Goal: Transaction & Acquisition: Purchase product/service

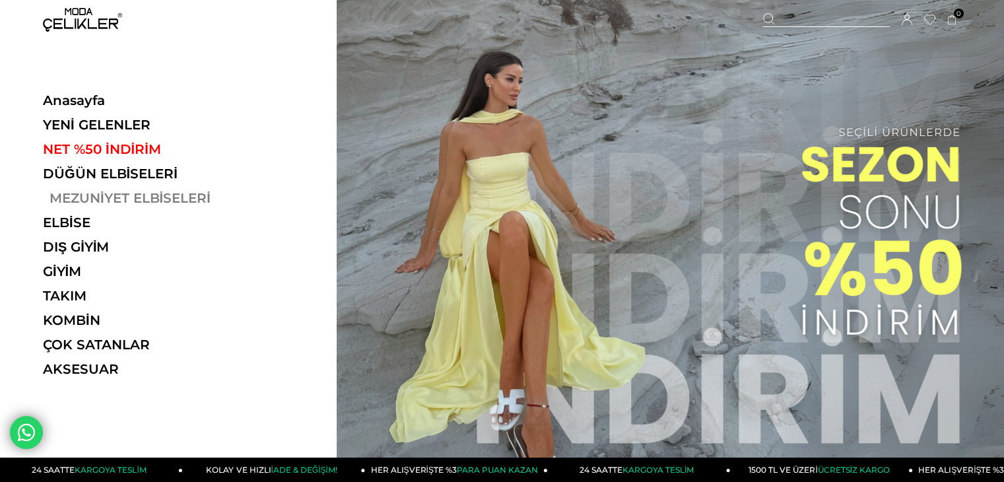
click at [98, 197] on link "MEZUNİYET ELBİSELERİ" at bounding box center [134, 198] width 182 height 16
click at [115, 144] on link "NET %50 İNDİRİM" at bounding box center [134, 149] width 182 height 16
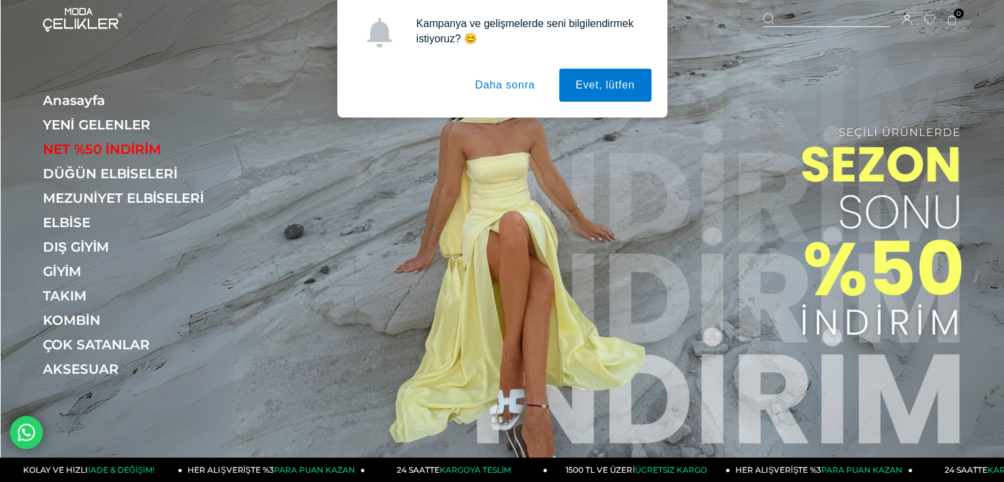
click at [514, 91] on button "Daha sonra" at bounding box center [505, 85] width 93 height 33
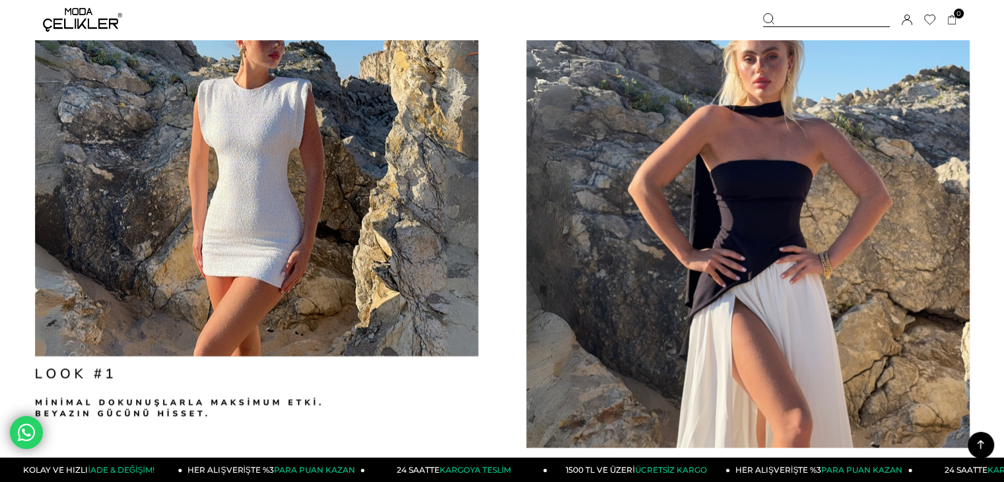
scroll to position [1508, 0]
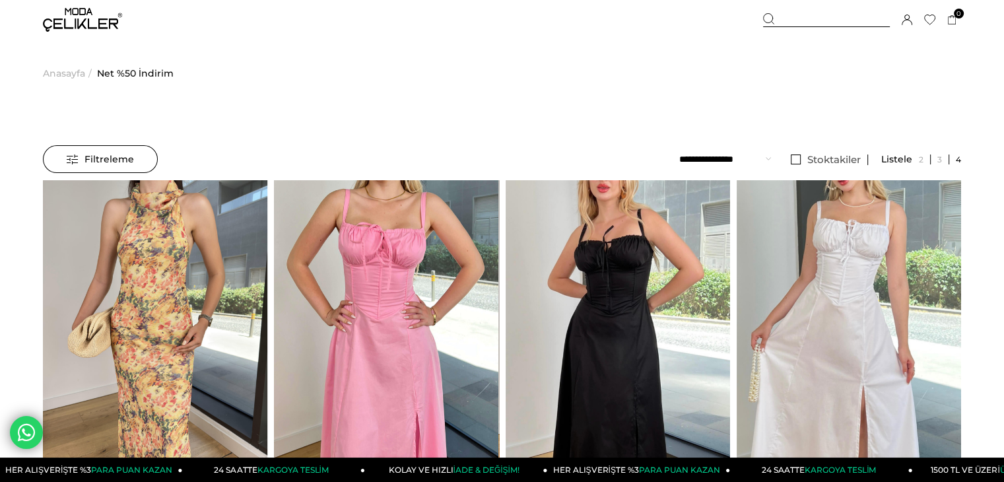
click at [69, 73] on span "Anasayfa" at bounding box center [64, 73] width 42 height 67
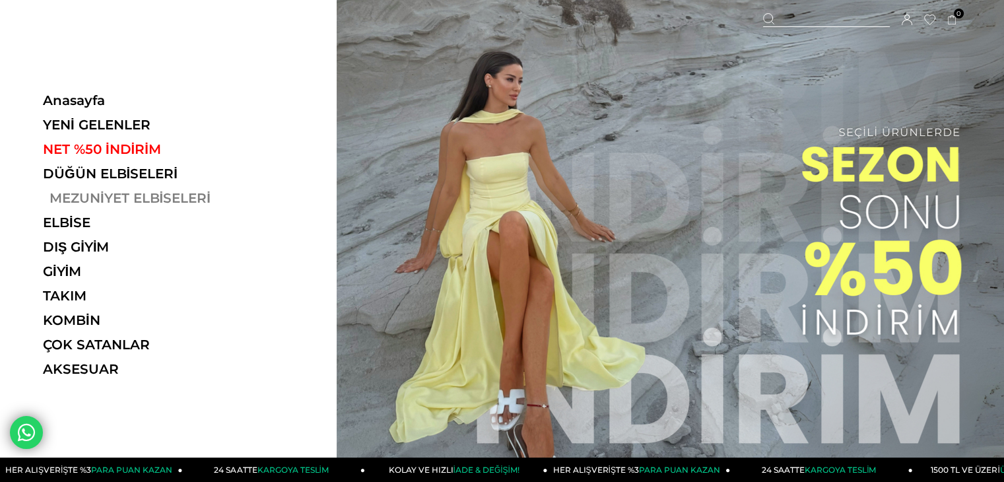
click at [92, 195] on link "MEZUNİYET ELBİSELERİ" at bounding box center [134, 198] width 182 height 16
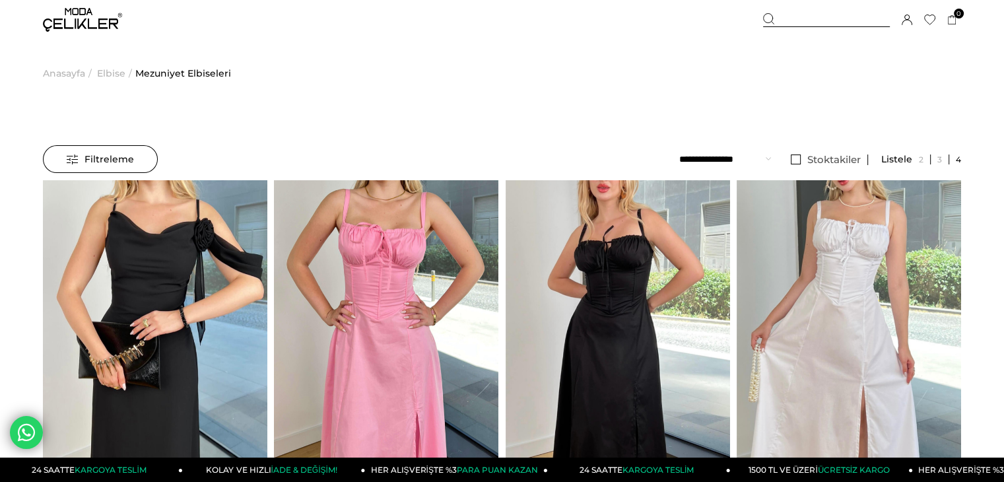
click at [102, 75] on span "Elbise" at bounding box center [111, 73] width 28 height 67
click at [63, 75] on span "Anasayfa" at bounding box center [64, 73] width 42 height 67
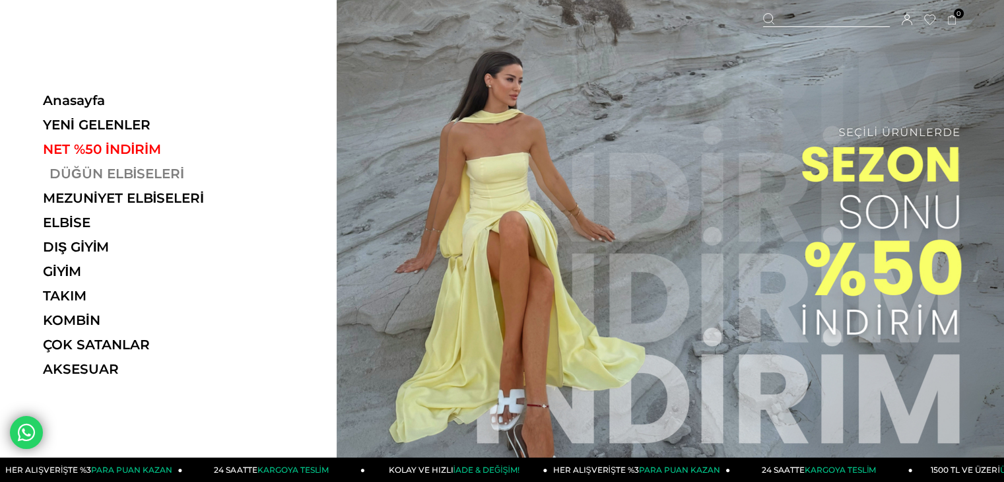
click at [106, 173] on link "DÜĞÜN ELBİSELERİ" at bounding box center [134, 174] width 182 height 16
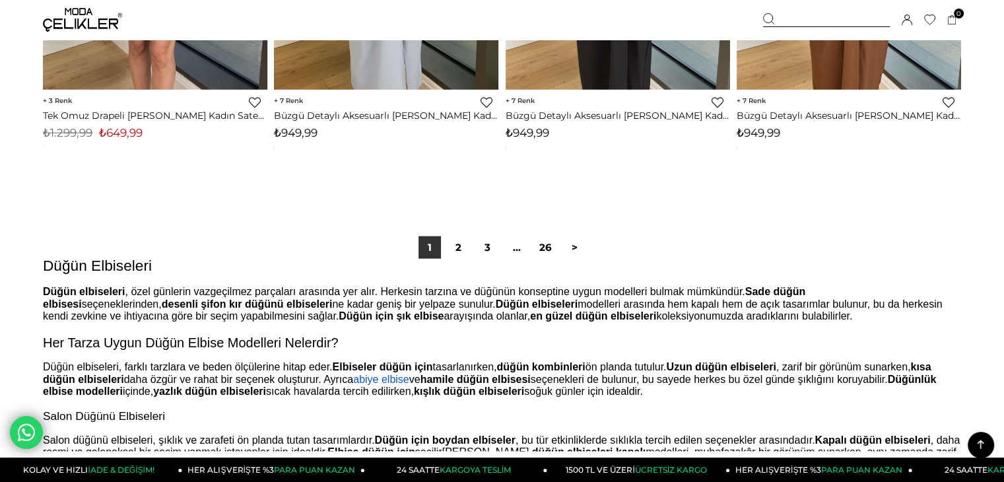
scroll to position [8185, 0]
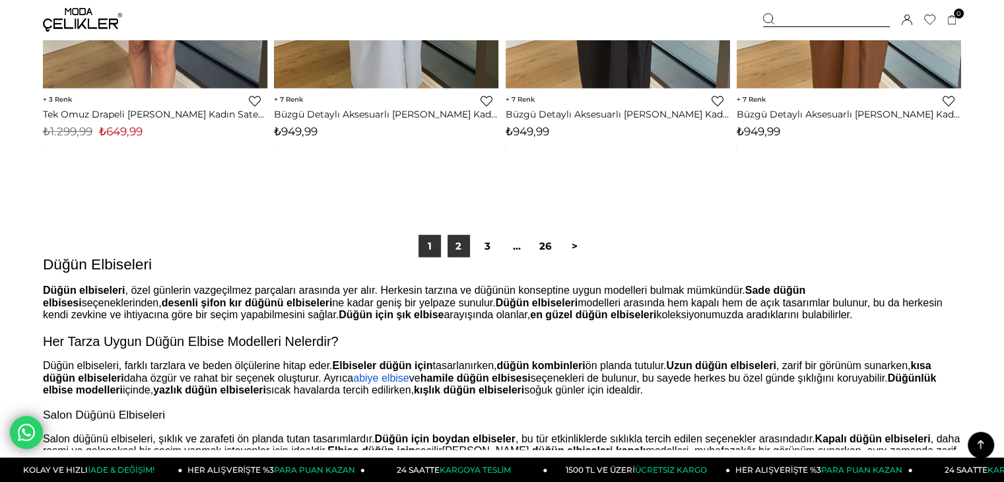
click at [463, 248] on link "2" at bounding box center [459, 246] width 22 height 22
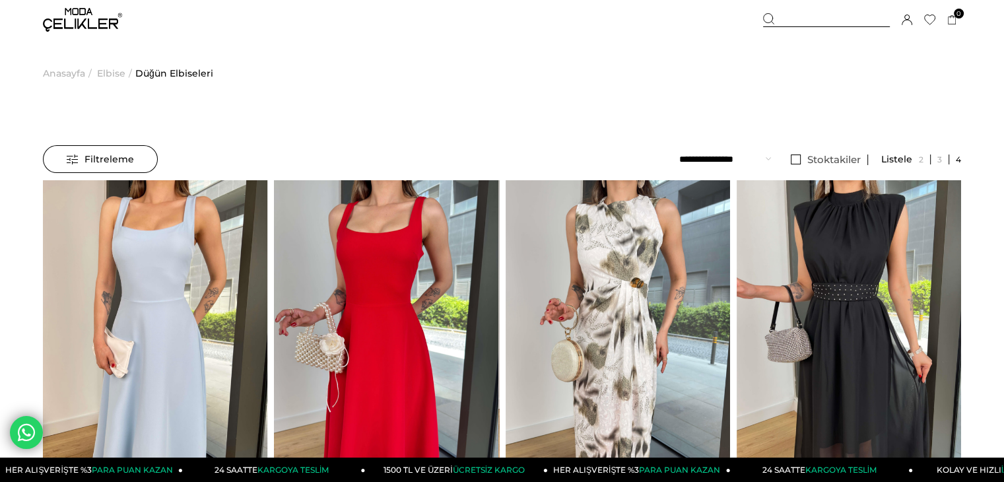
click at [69, 149] on span "Filtreleme" at bounding box center [100, 159] width 67 height 26
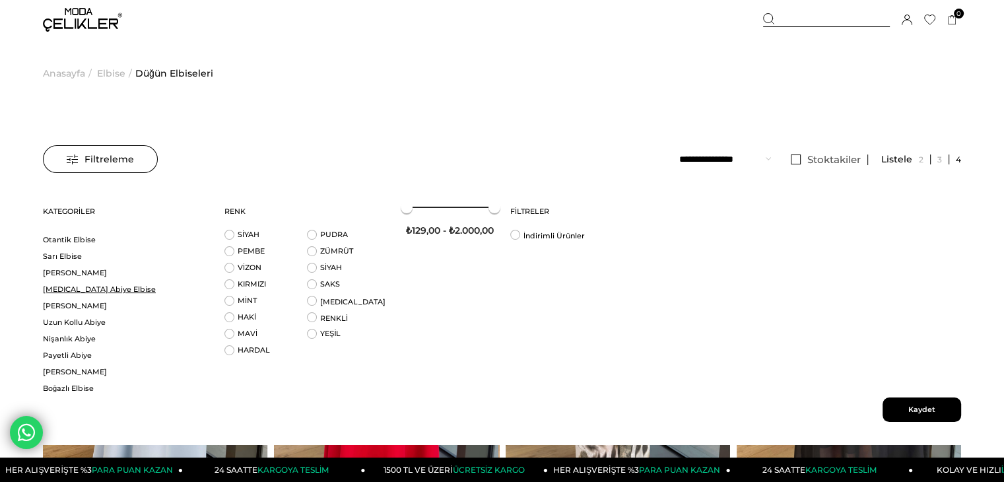
scroll to position [396, 0]
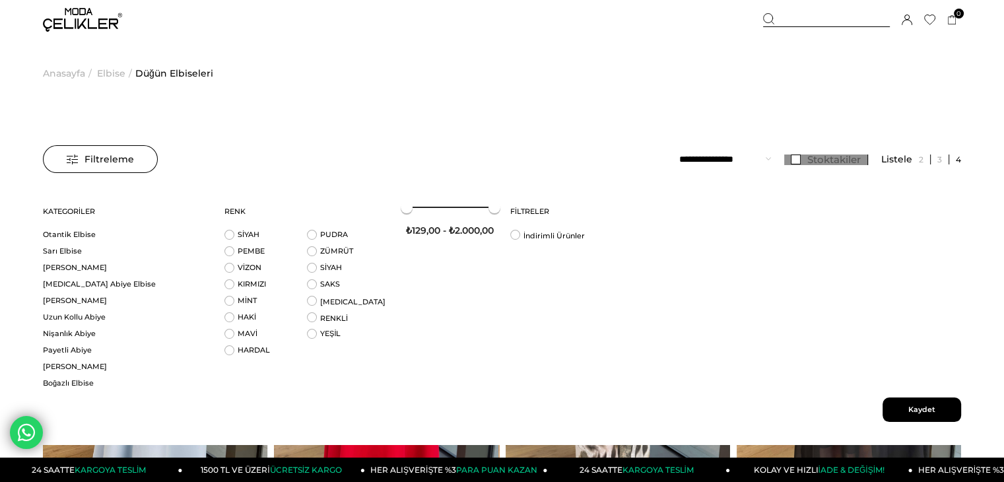
click at [791, 160] on link "Stoktakiler" at bounding box center [826, 159] width 84 height 11
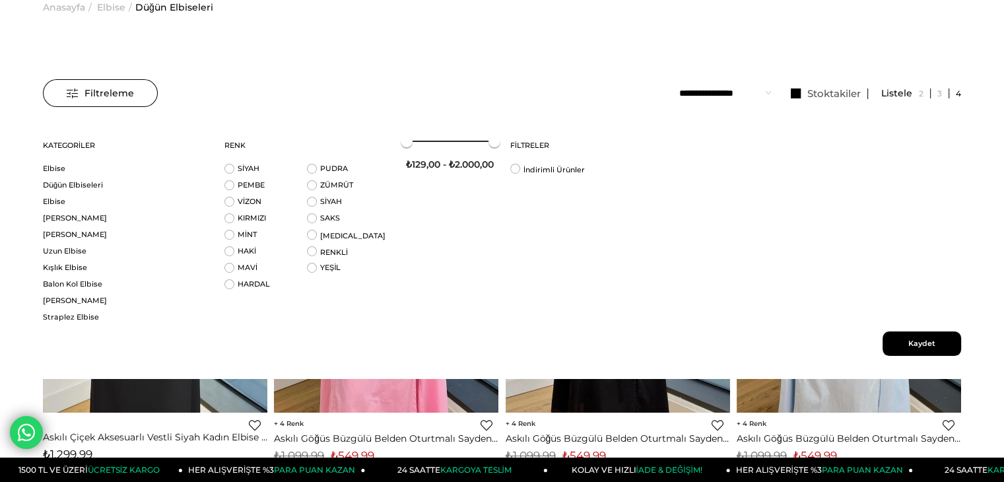
click at [923, 341] on span "Kaydet" at bounding box center [922, 343] width 79 height 24
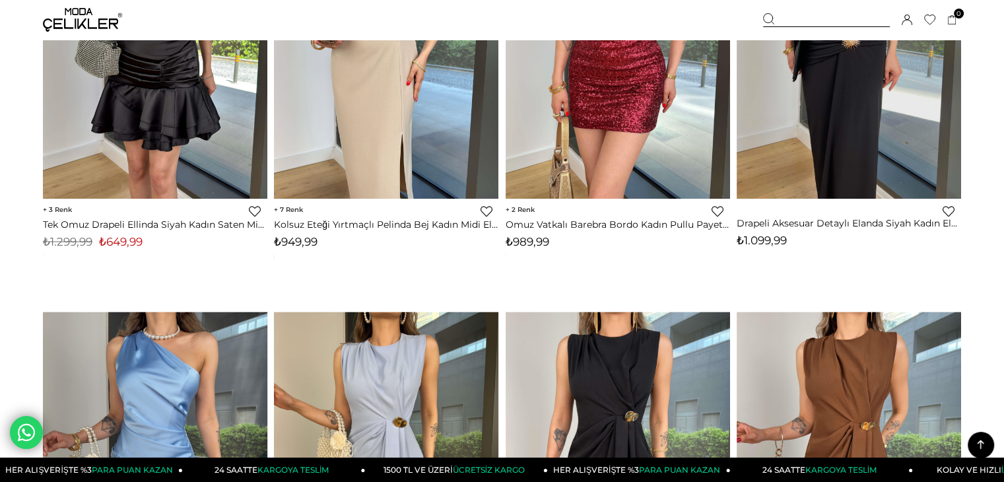
scroll to position [7987, 0]
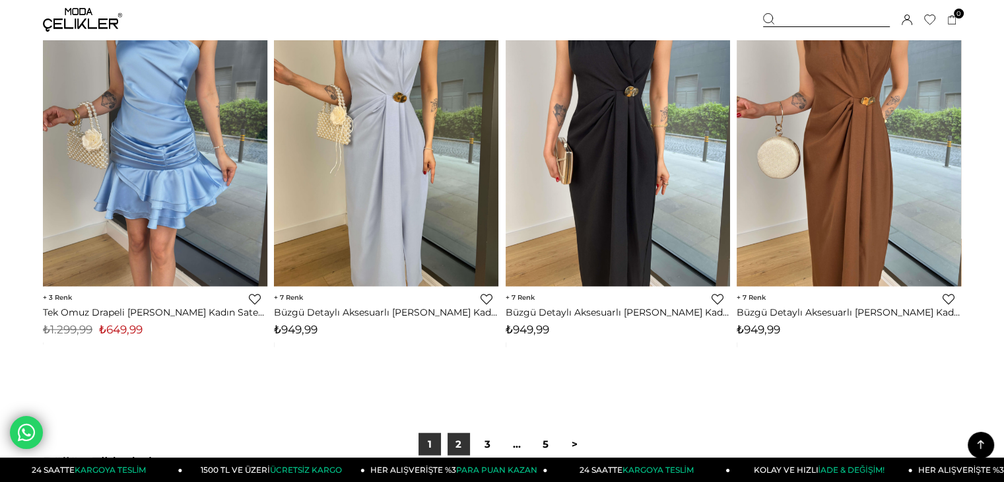
click at [449, 446] on link "2" at bounding box center [459, 444] width 22 height 22
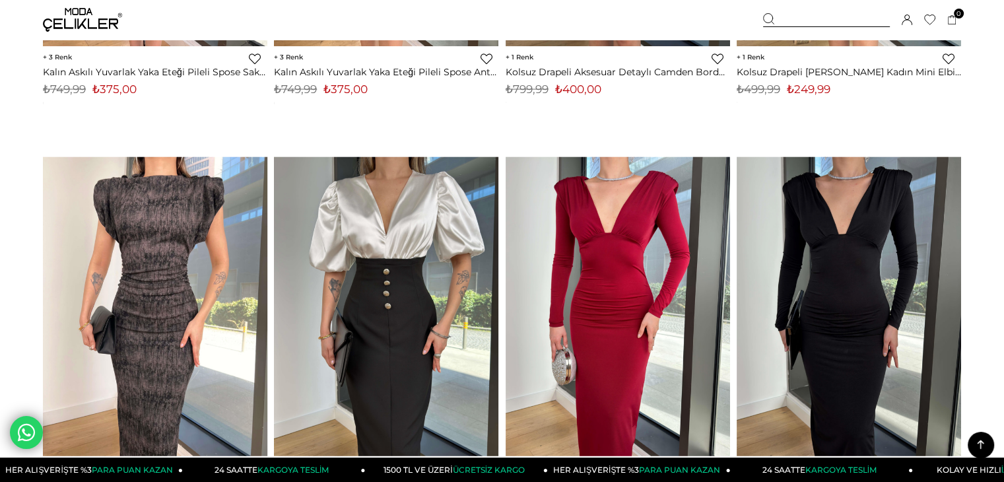
scroll to position [7789, 0]
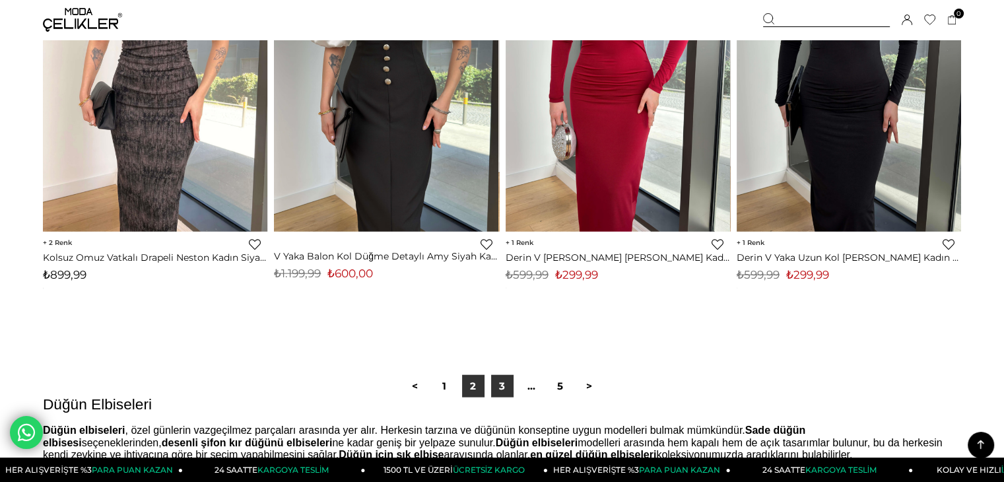
click at [498, 387] on link "3" at bounding box center [502, 386] width 22 height 22
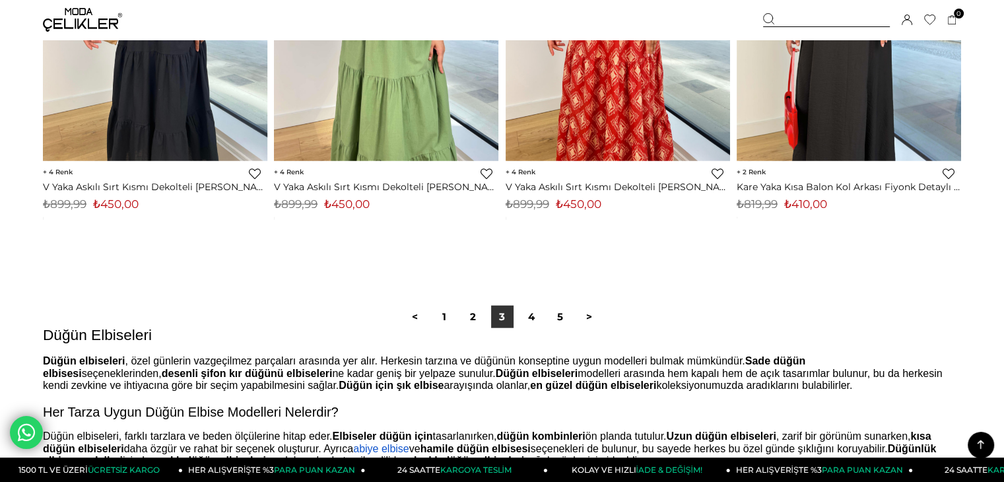
scroll to position [8185, 0]
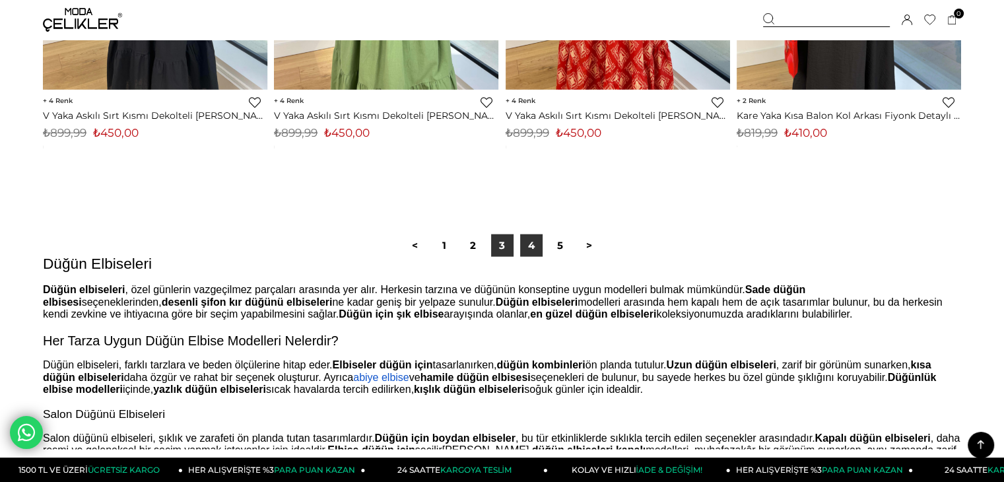
click at [531, 251] on link "4" at bounding box center [531, 245] width 22 height 22
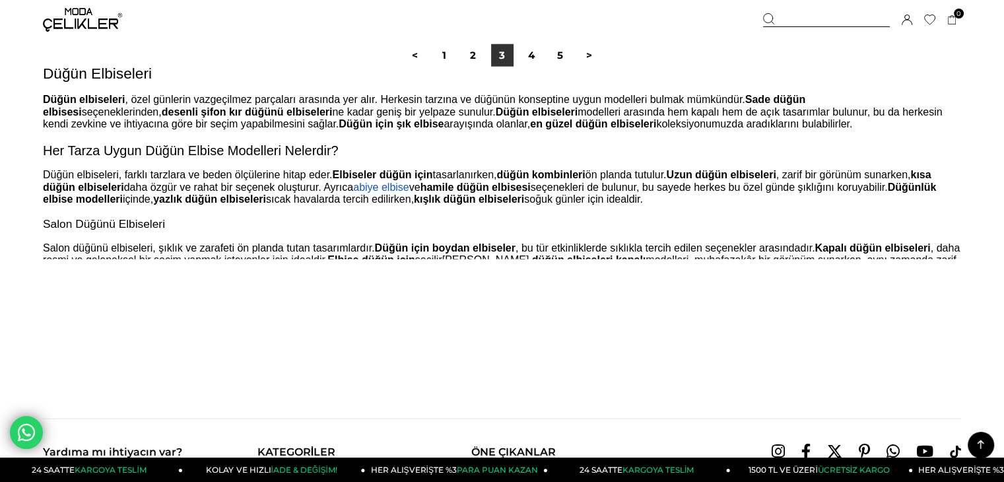
scroll to position [8306, 0]
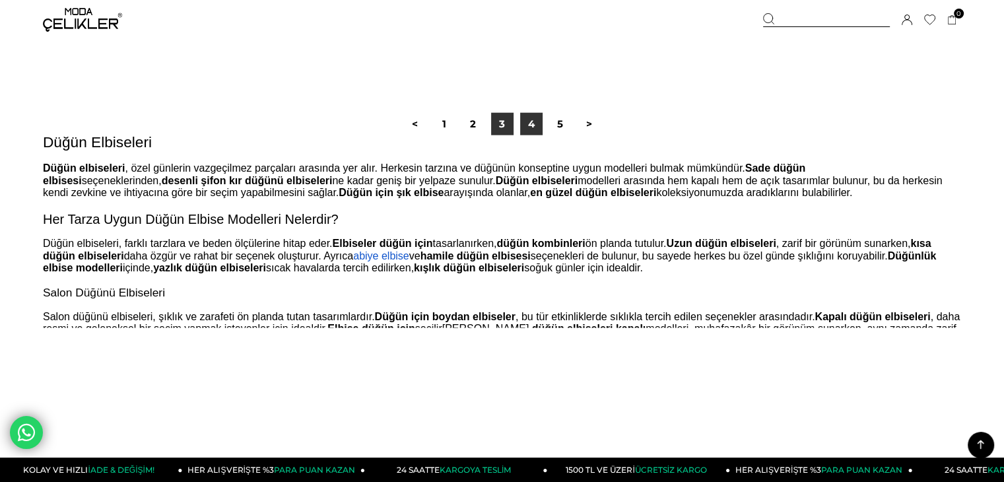
click at [537, 125] on link "4" at bounding box center [531, 124] width 22 height 22
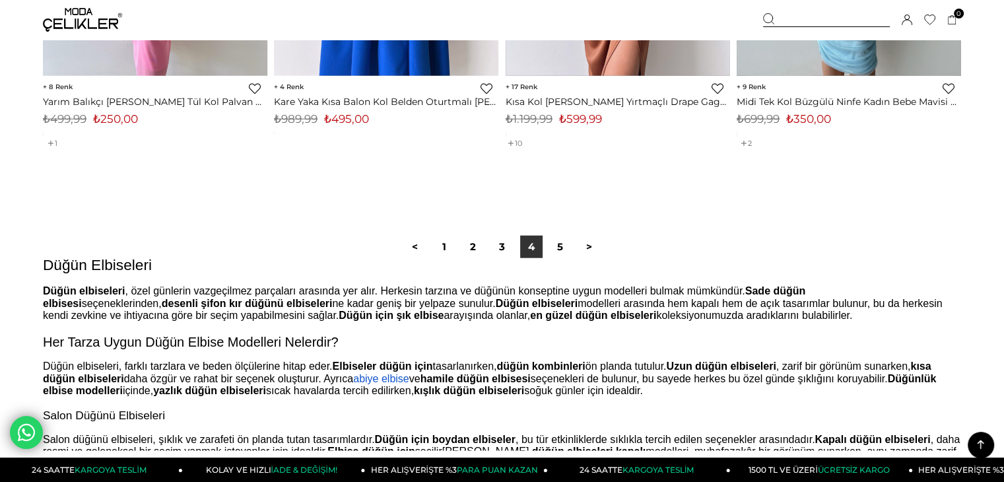
scroll to position [8317, 0]
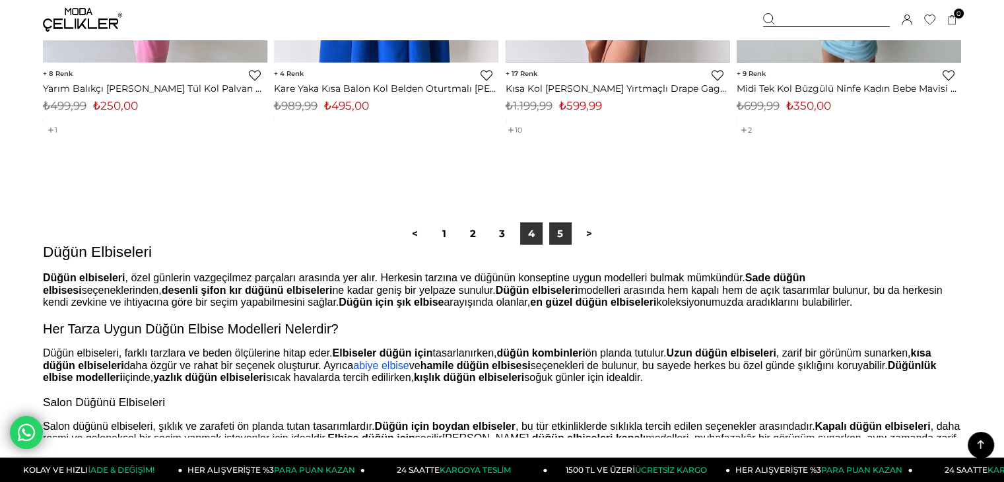
click at [560, 236] on link "5" at bounding box center [560, 233] width 22 height 22
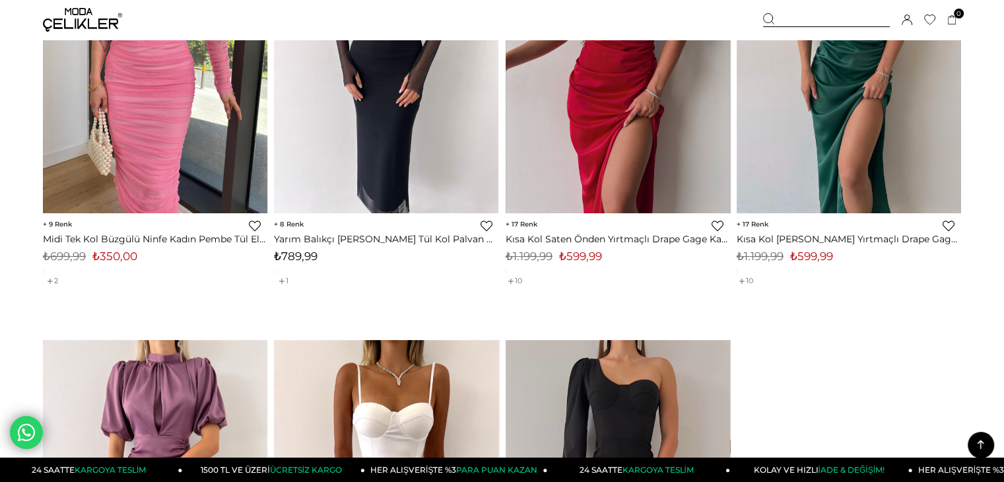
scroll to position [198, 0]
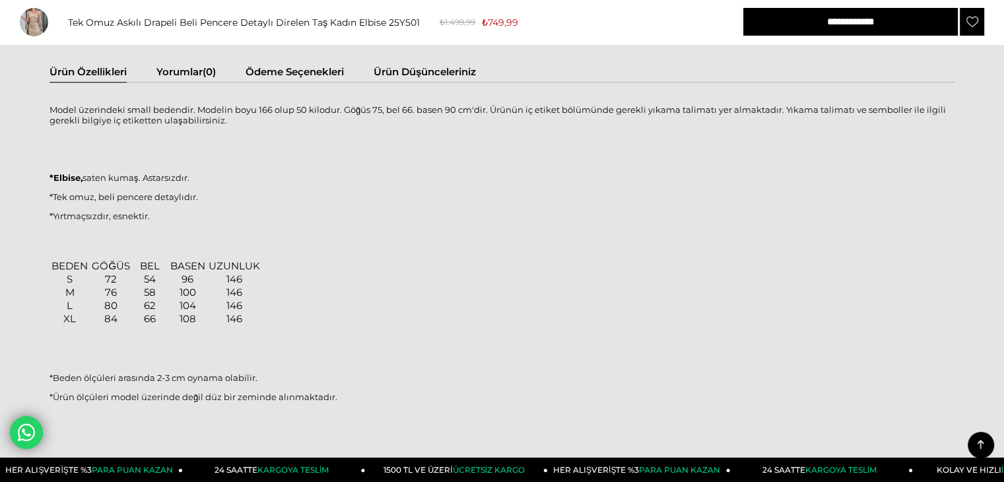
scroll to position [792, 0]
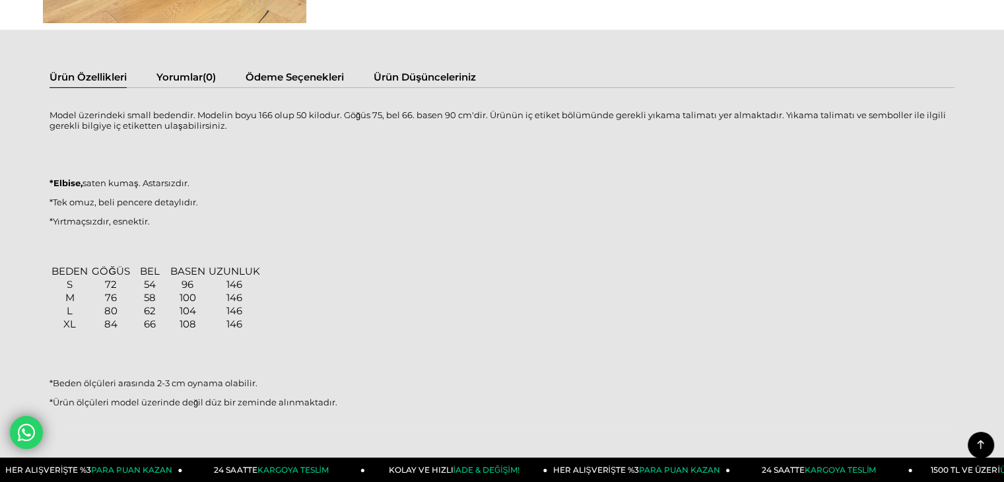
click at [437, 57] on div "Ürün Özellikleri Yorumlar (0) Ödeme Seçenekleri Ürün Düşünceleriniz Model üzeri…" at bounding box center [502, 257] width 1004 height 455
click at [439, 70] on div "Ürün Özellikleri Yorumlar (0) Ödeme Seçenekleri Ürün Düşünceleriniz Model üzeri…" at bounding box center [502, 257] width 1004 height 455
click at [441, 72] on link "Ürün Düşünceleriniz" at bounding box center [425, 79] width 102 height 17
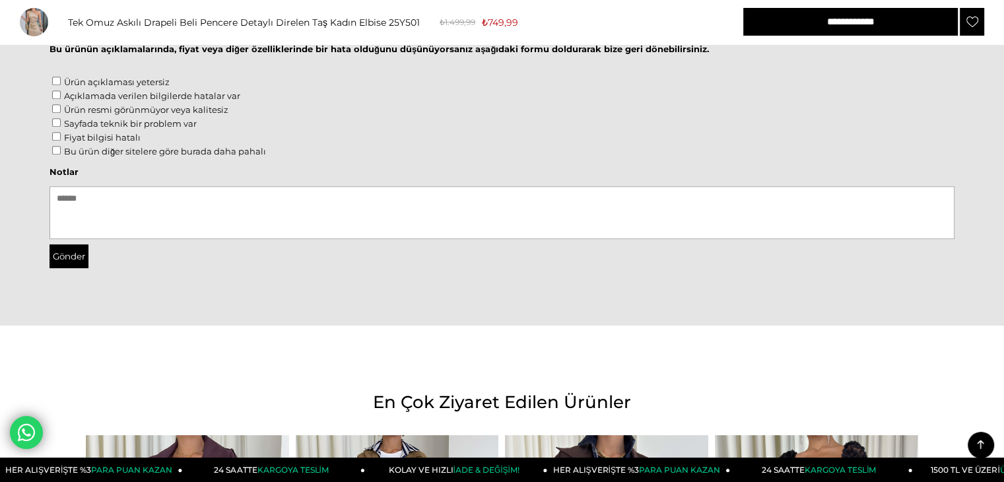
click at [441, 74] on div "Bu ürünün açıklamalarında, fiyat veya diğer özelliklerinde bir hata olduğunu dü…" at bounding box center [502, 153] width 905 height 236
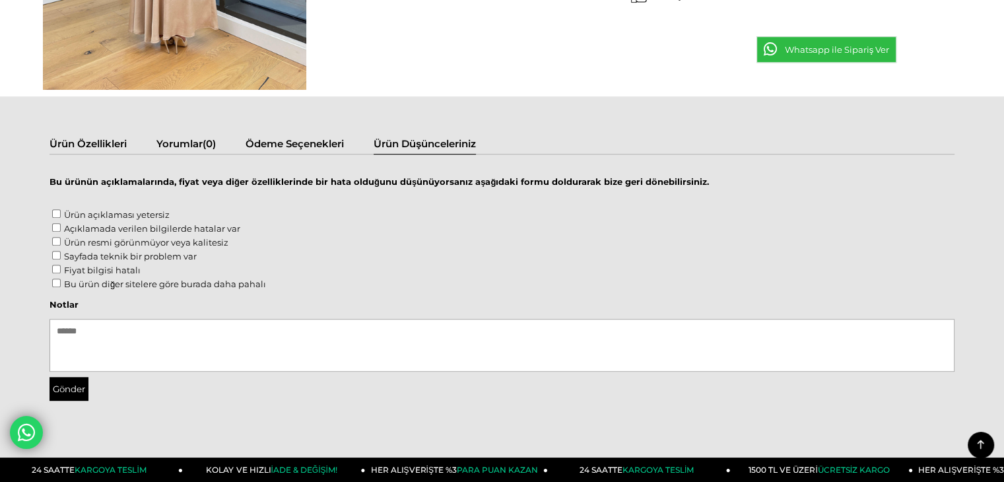
scroll to position [726, 0]
click at [78, 217] on label "Ürün açıklaması yetersiz" at bounding box center [117, 214] width 106 height 11
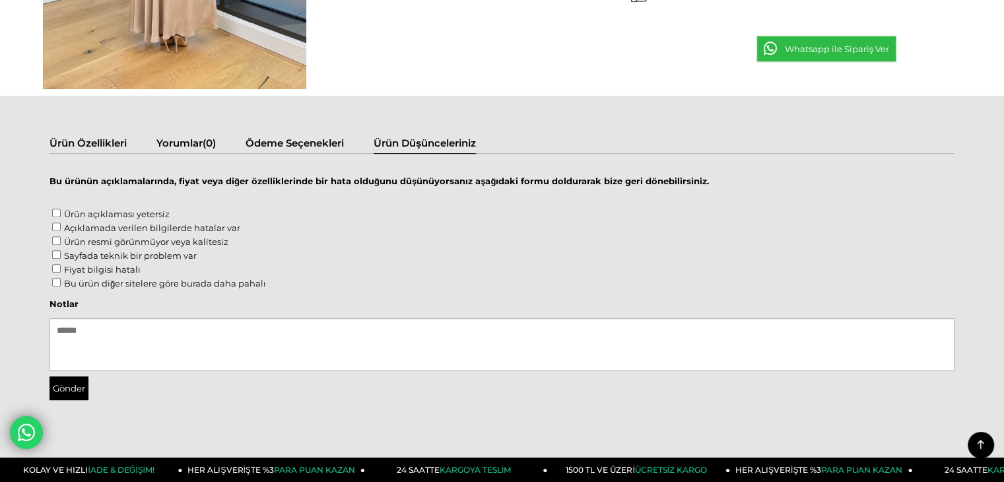
click at [121, 140] on link "Ürün Özellikleri" at bounding box center [88, 145] width 77 height 17
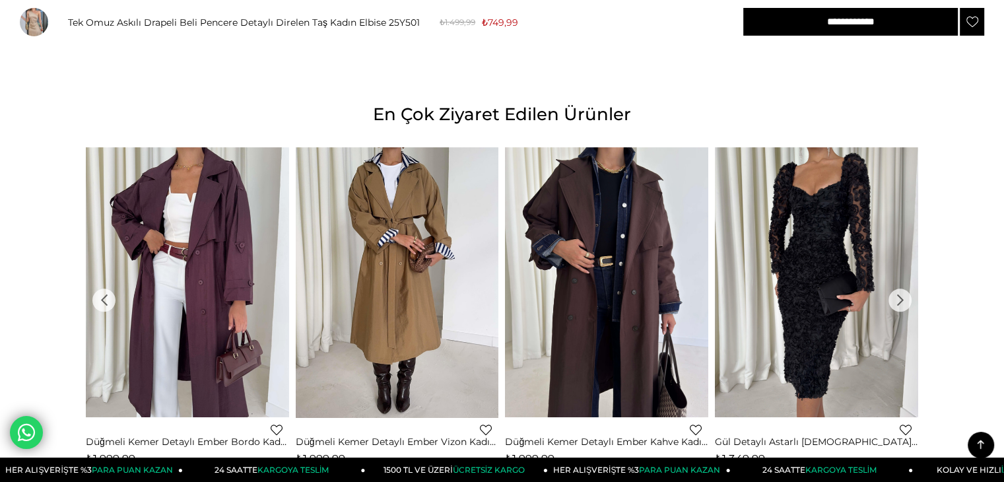
scroll to position [1254, 0]
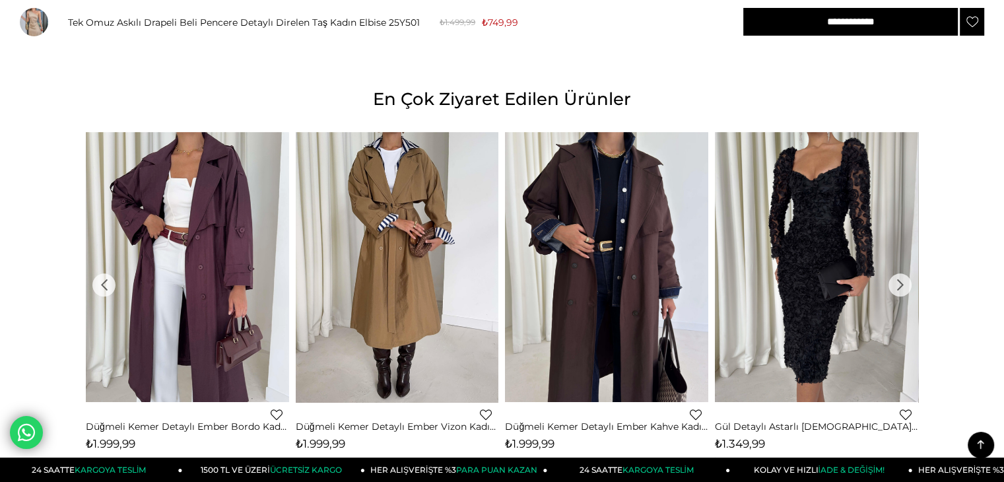
click at [904, 287] on div "›" at bounding box center [899, 284] width 23 height 23
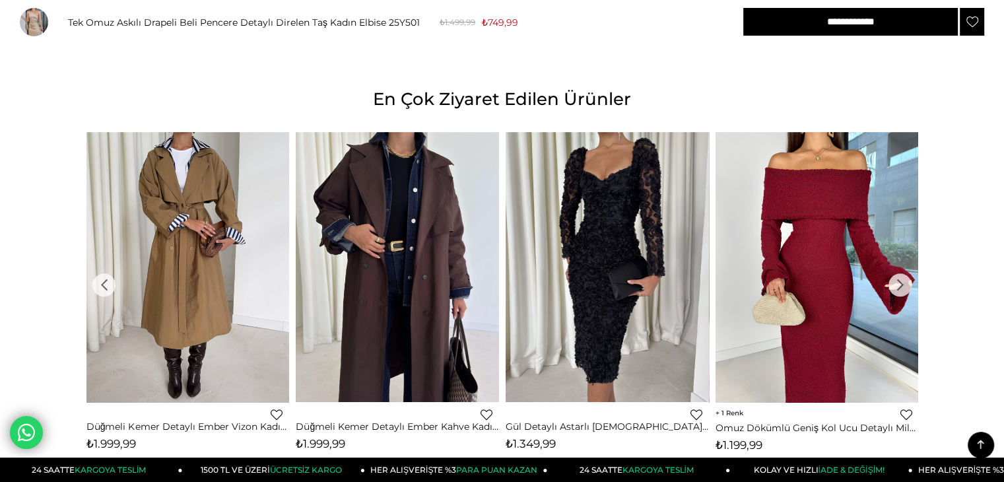
click at [904, 287] on div "›" at bounding box center [899, 284] width 23 height 23
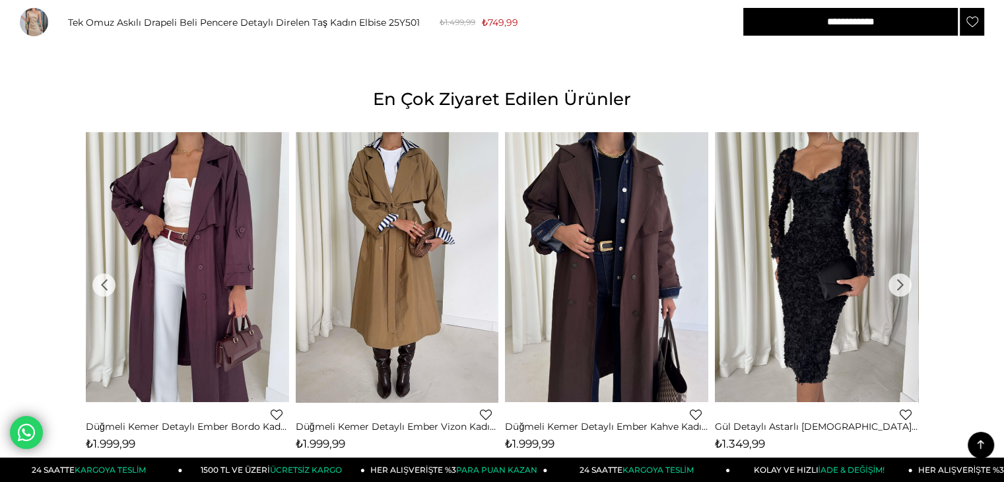
click at [904, 287] on div "›" at bounding box center [899, 284] width 23 height 23
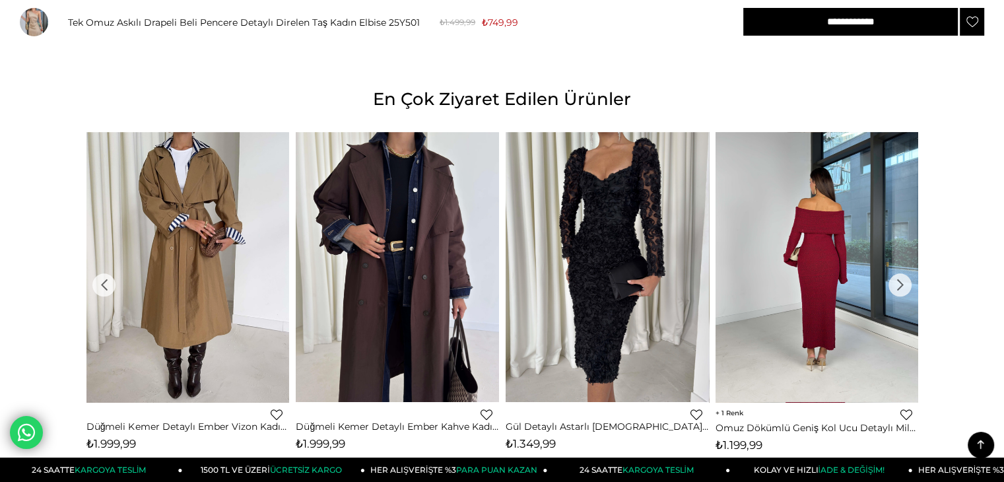
click at [849, 219] on div at bounding box center [716, 267] width 813 height 270
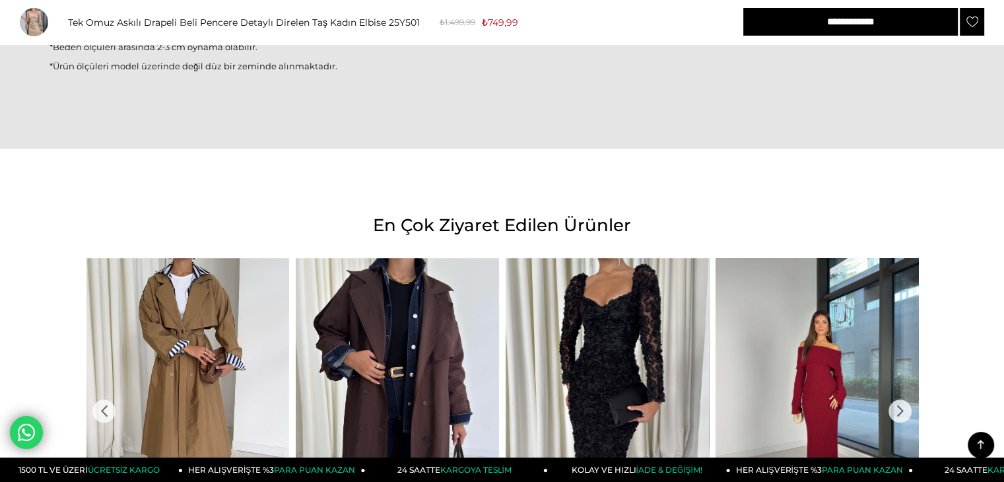
scroll to position [1122, 0]
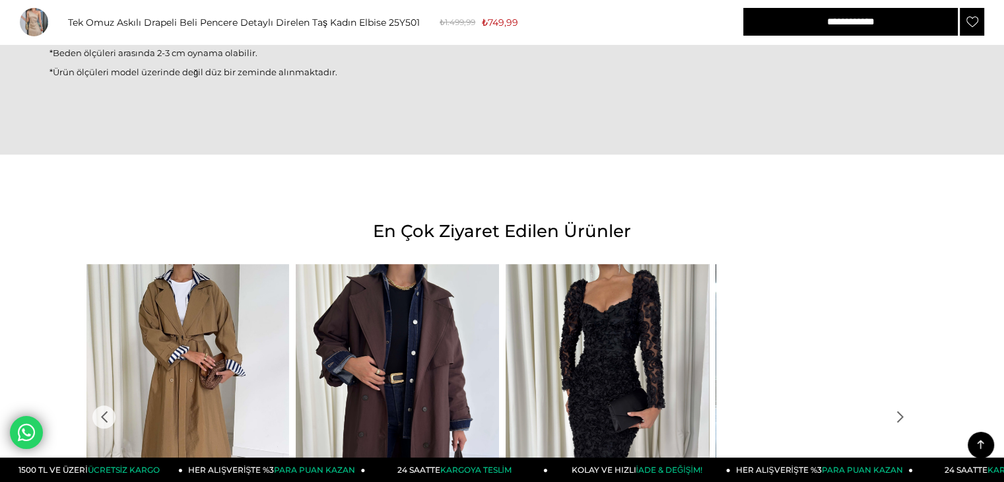
click at [813, 307] on div at bounding box center [919, 399] width 813 height 270
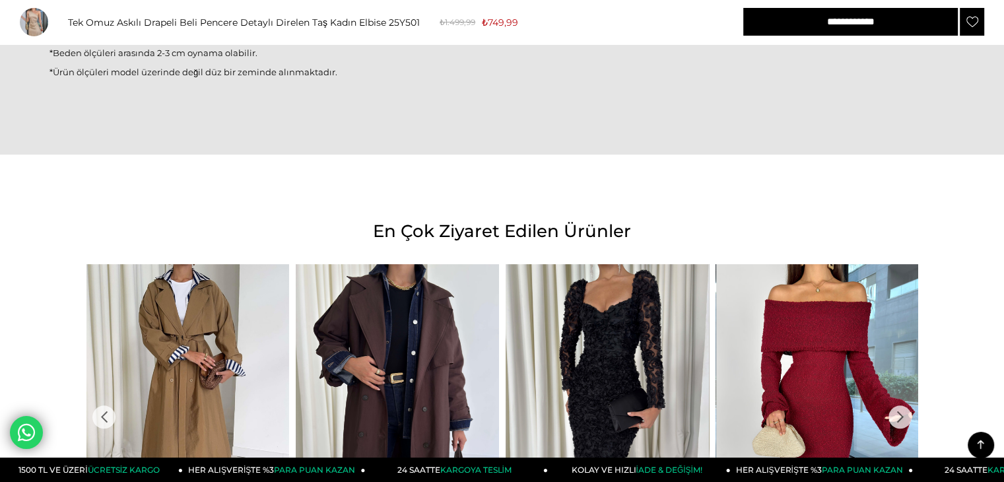
click at [799, 331] on div at bounding box center [919, 399] width 813 height 270
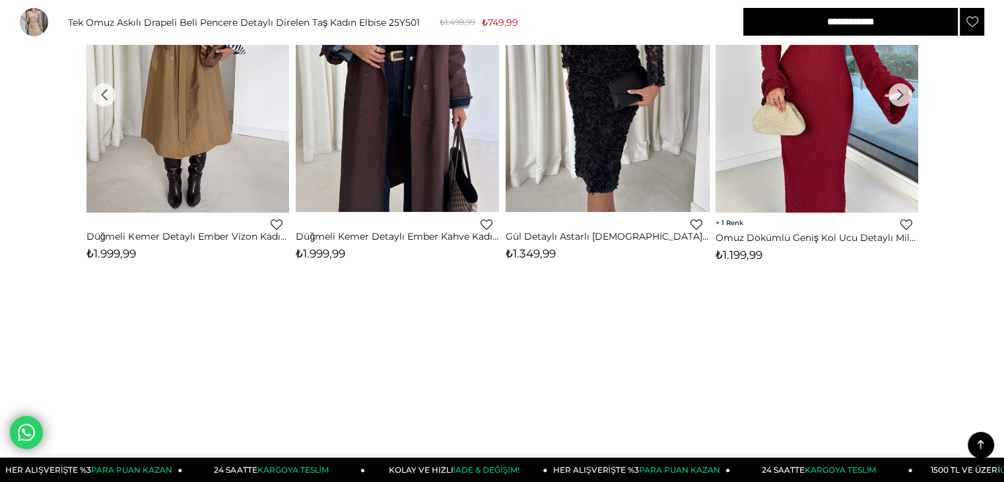
scroll to position [1452, 0]
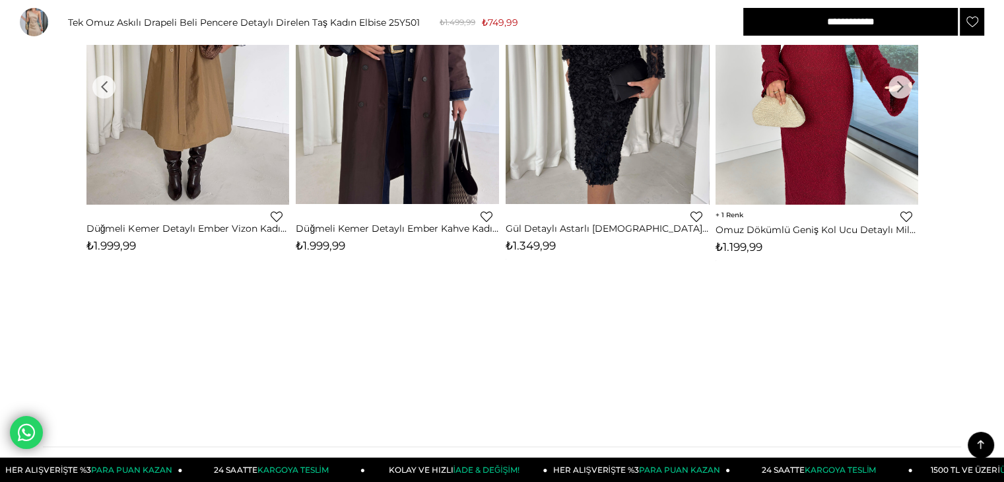
click at [750, 236] on div "1 Favorilere Ekle Moda Celikler Omuz Dökümlü Geniş Kol Ucu Detaylı Milenko Bord…" at bounding box center [817, 232] width 203 height 56
click at [737, 228] on link "Omuz Dökümlü Geniş Kol Ucu Detaylı Milenko Bordo Triko Kadın elbise 26K020" at bounding box center [817, 230] width 203 height 12
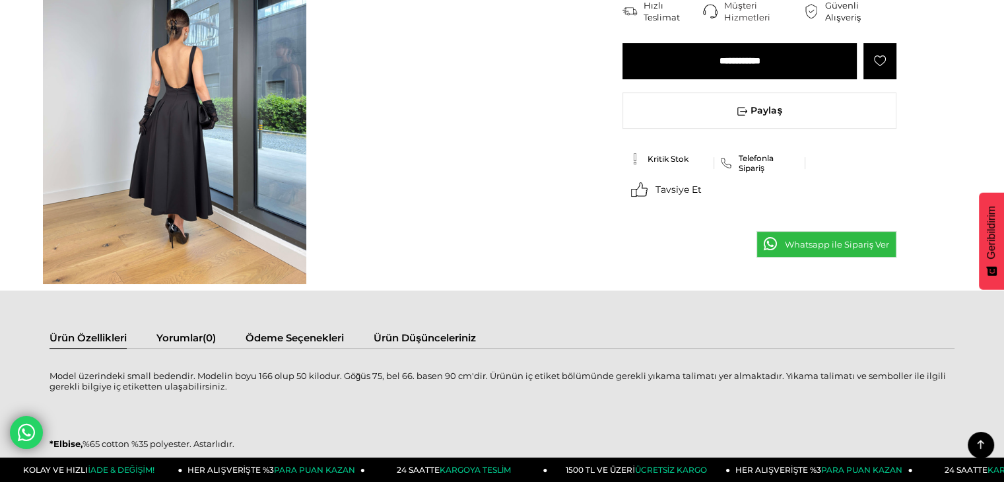
scroll to position [528, 0]
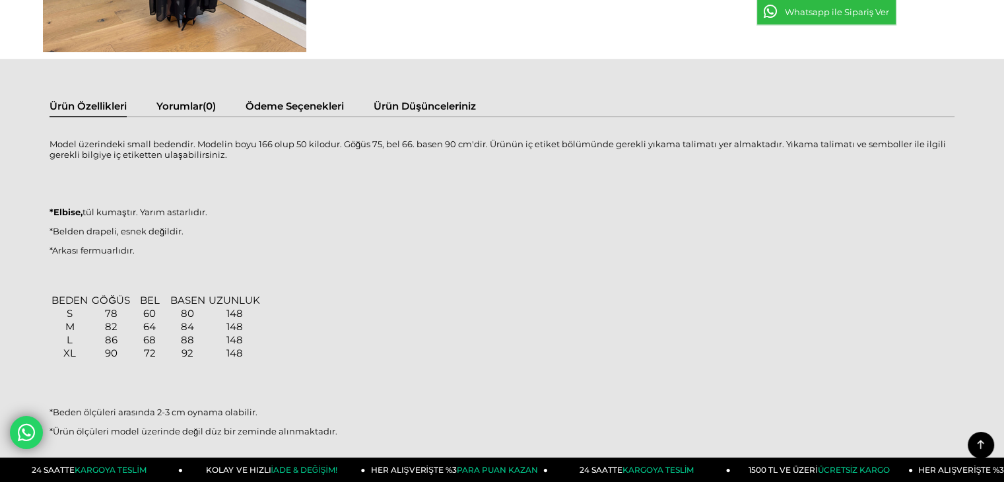
scroll to position [1122, 0]
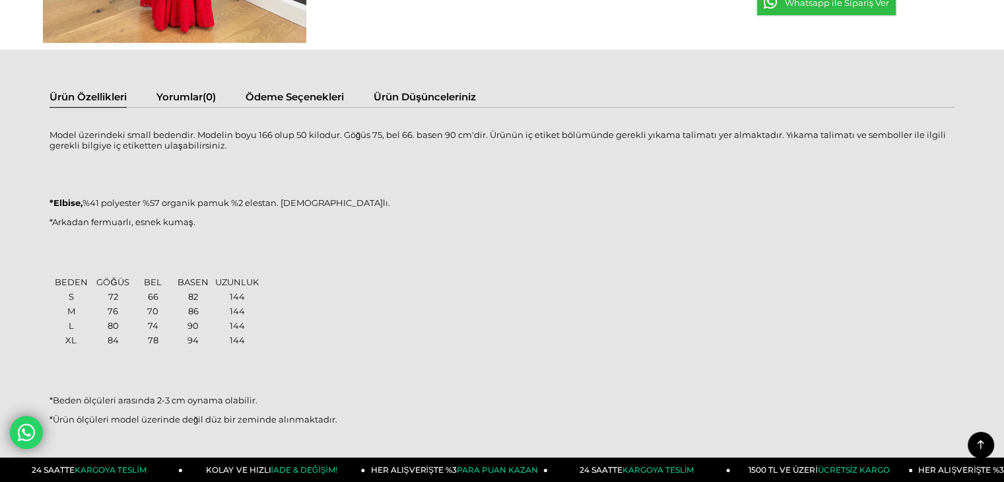
scroll to position [792, 0]
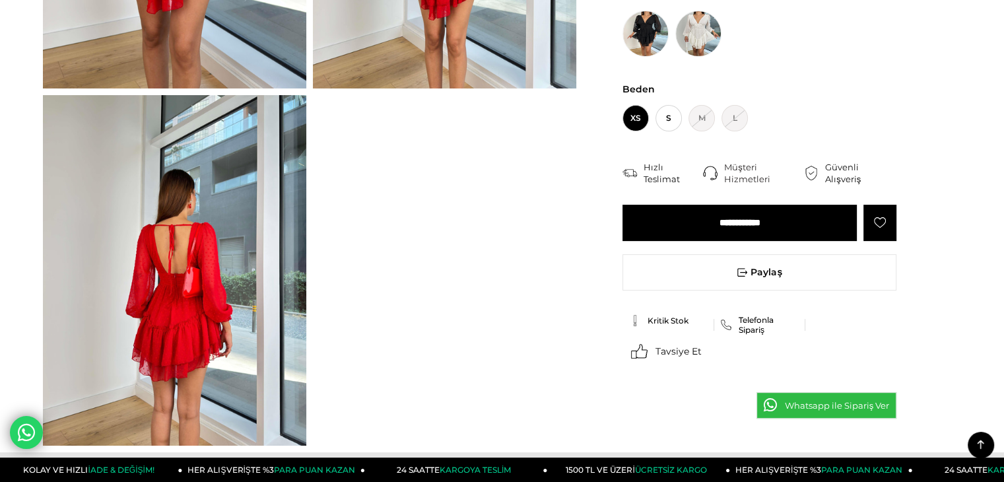
scroll to position [264, 0]
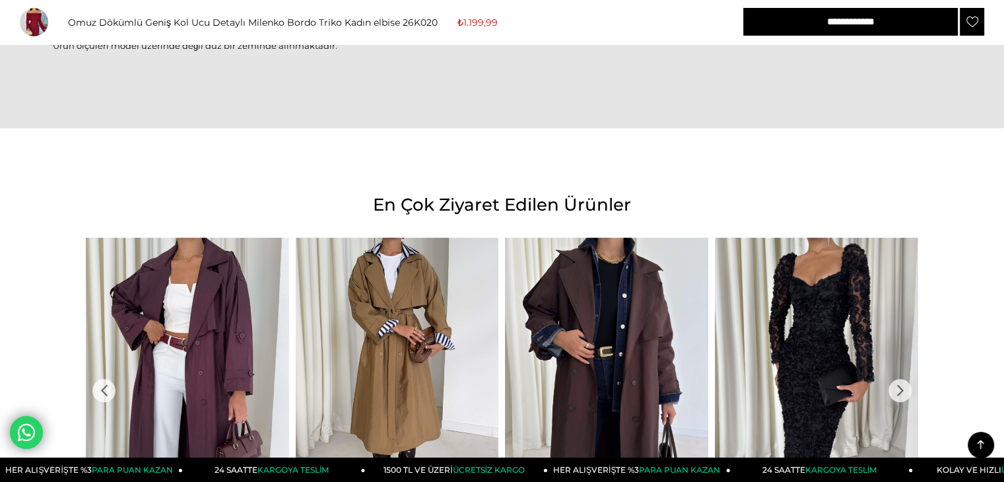
scroll to position [1188, 0]
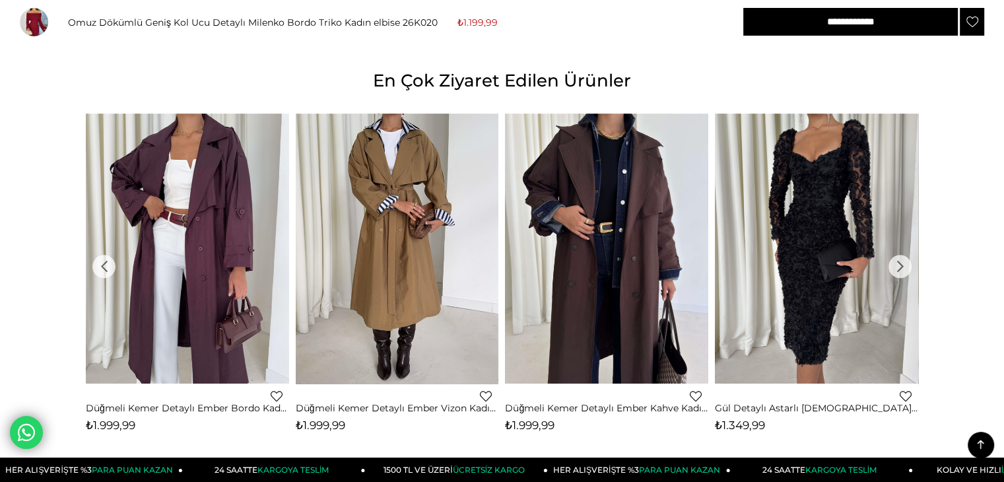
click at [903, 267] on div "›" at bounding box center [899, 266] width 23 height 23
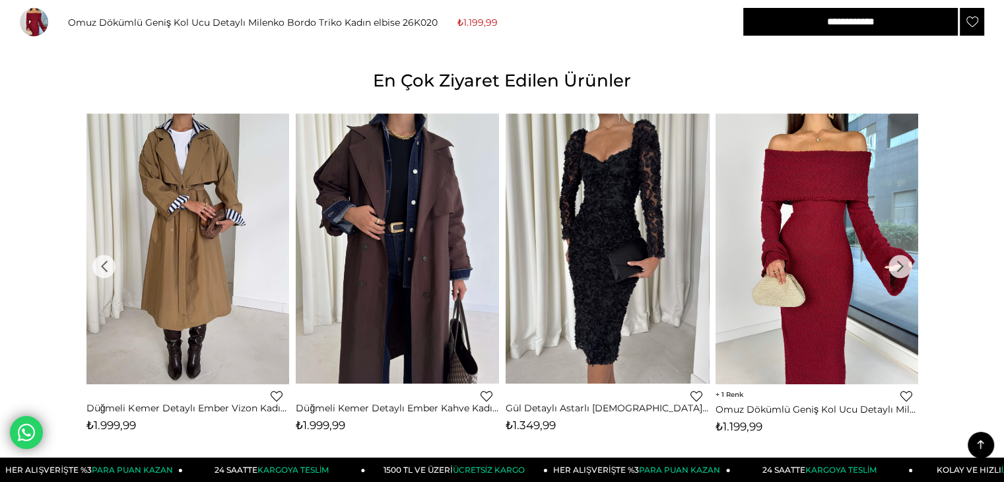
click at [903, 267] on div "›" at bounding box center [899, 266] width 23 height 23
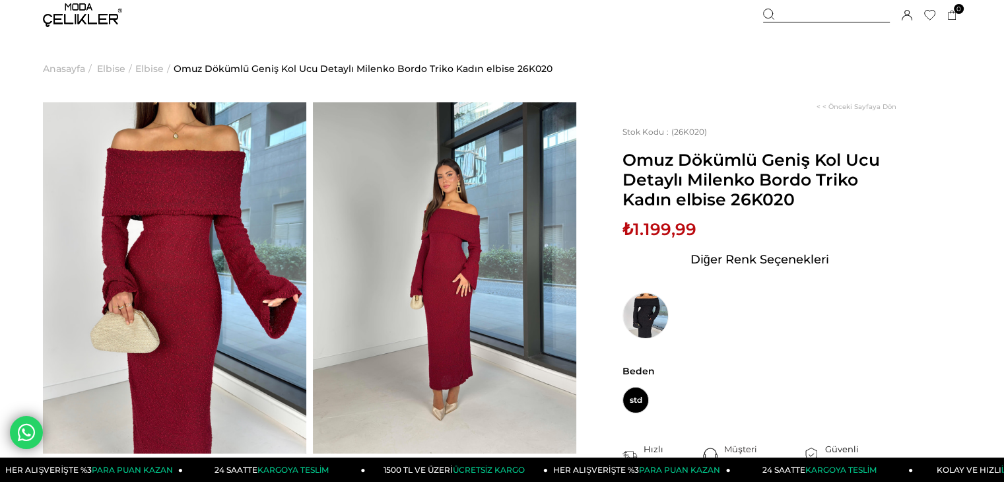
scroll to position [0, 0]
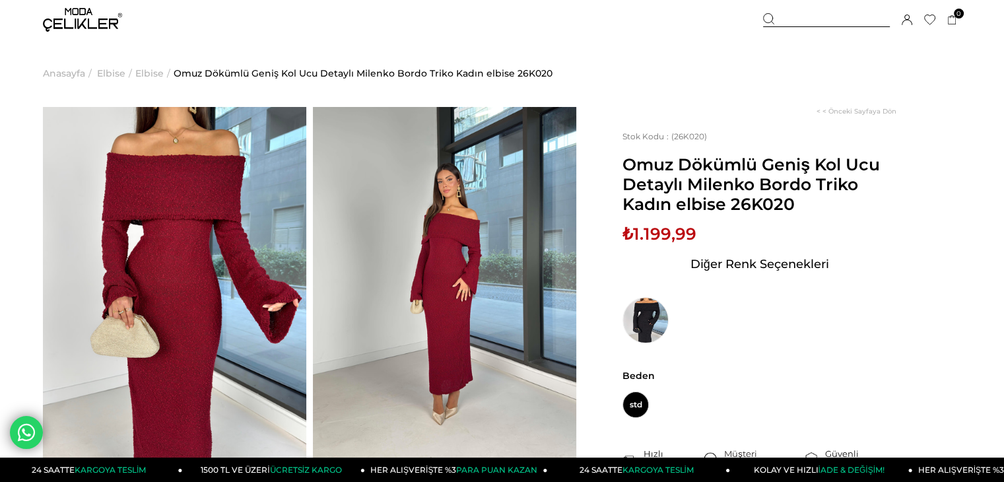
click at [149, 75] on span "Elbise" at bounding box center [149, 73] width 28 height 67
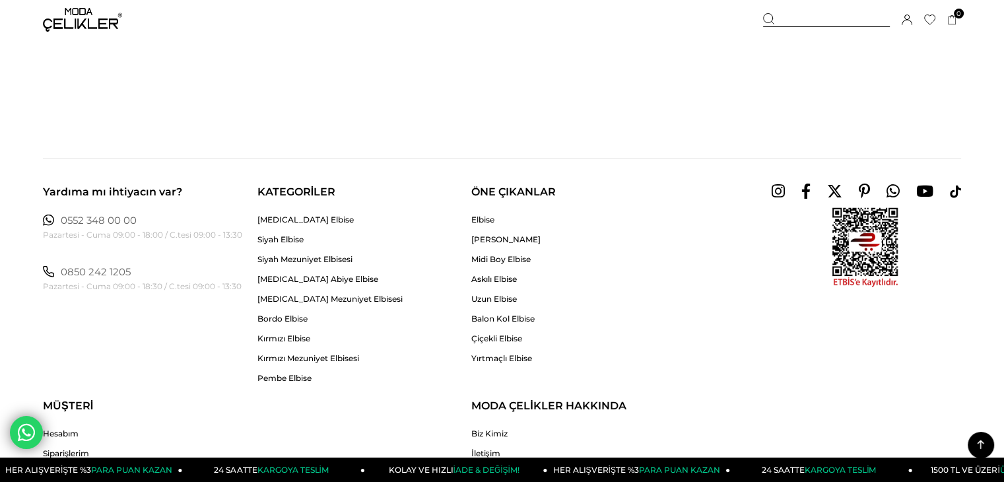
scroll to position [8694, 0]
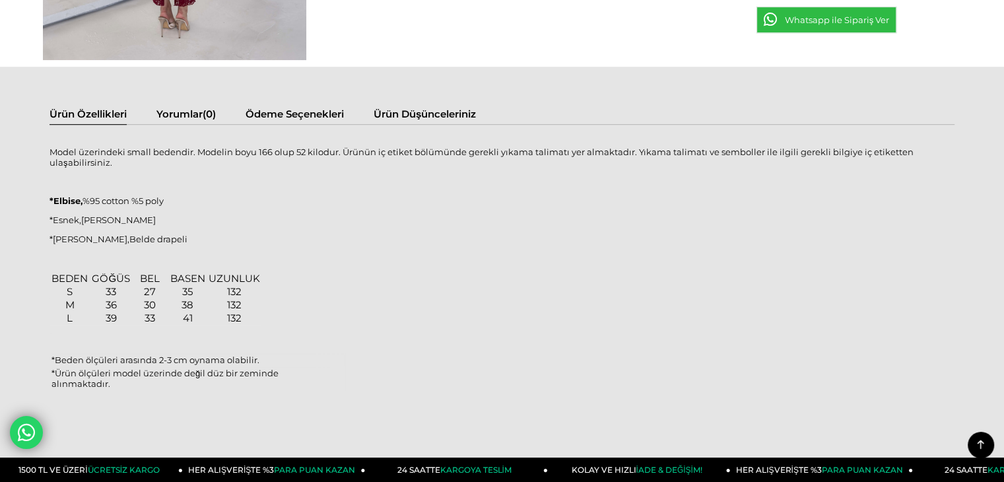
scroll to position [858, 0]
